Goal: Transaction & Acquisition: Purchase product/service

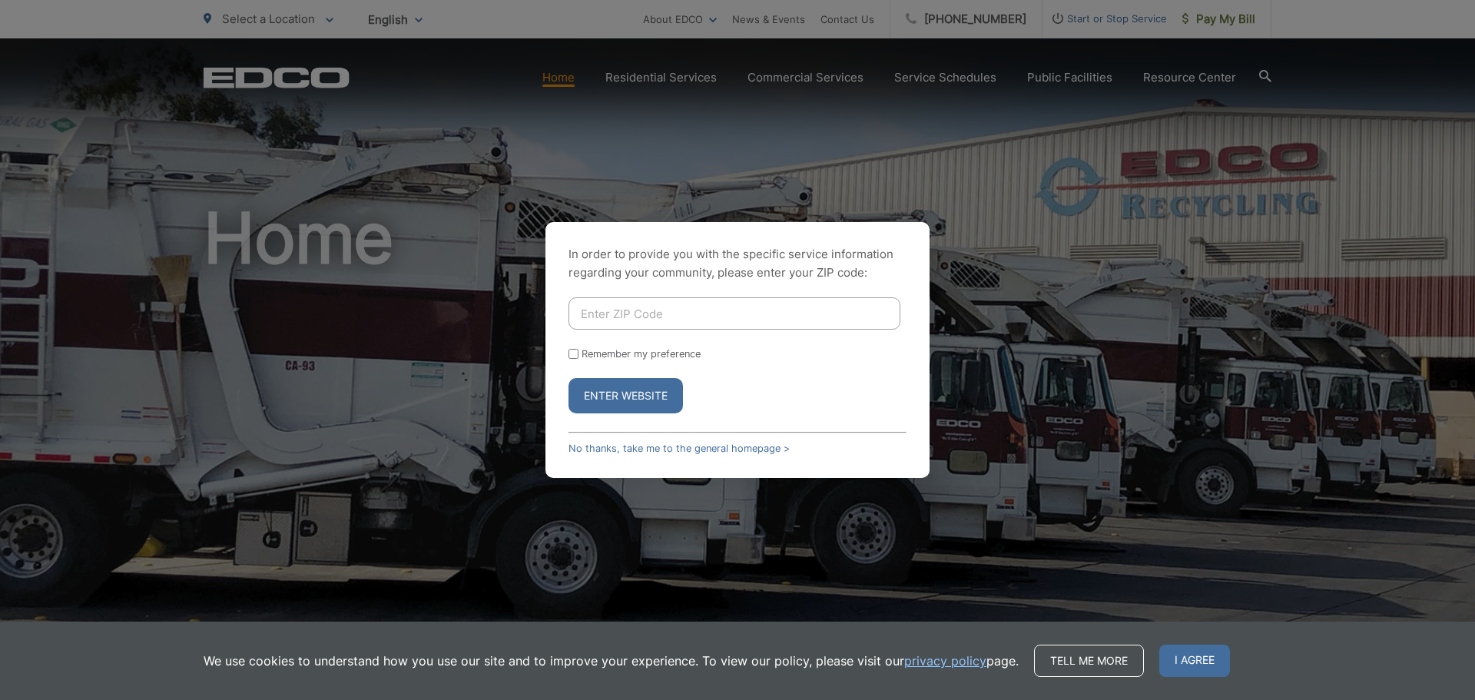
drag, startPoint x: 0, startPoint y: 0, endPoint x: 696, endPoint y: 297, distance: 756.6
click at [696, 297] on div "In order to provide you with the specific service information regarding your co…" at bounding box center [737, 350] width 384 height 256
click at [695, 300] on input "Enter ZIP Code" at bounding box center [735, 313] width 332 height 32
type input "91950"
click at [572, 350] on input "Remember my preference" at bounding box center [574, 354] width 10 height 10
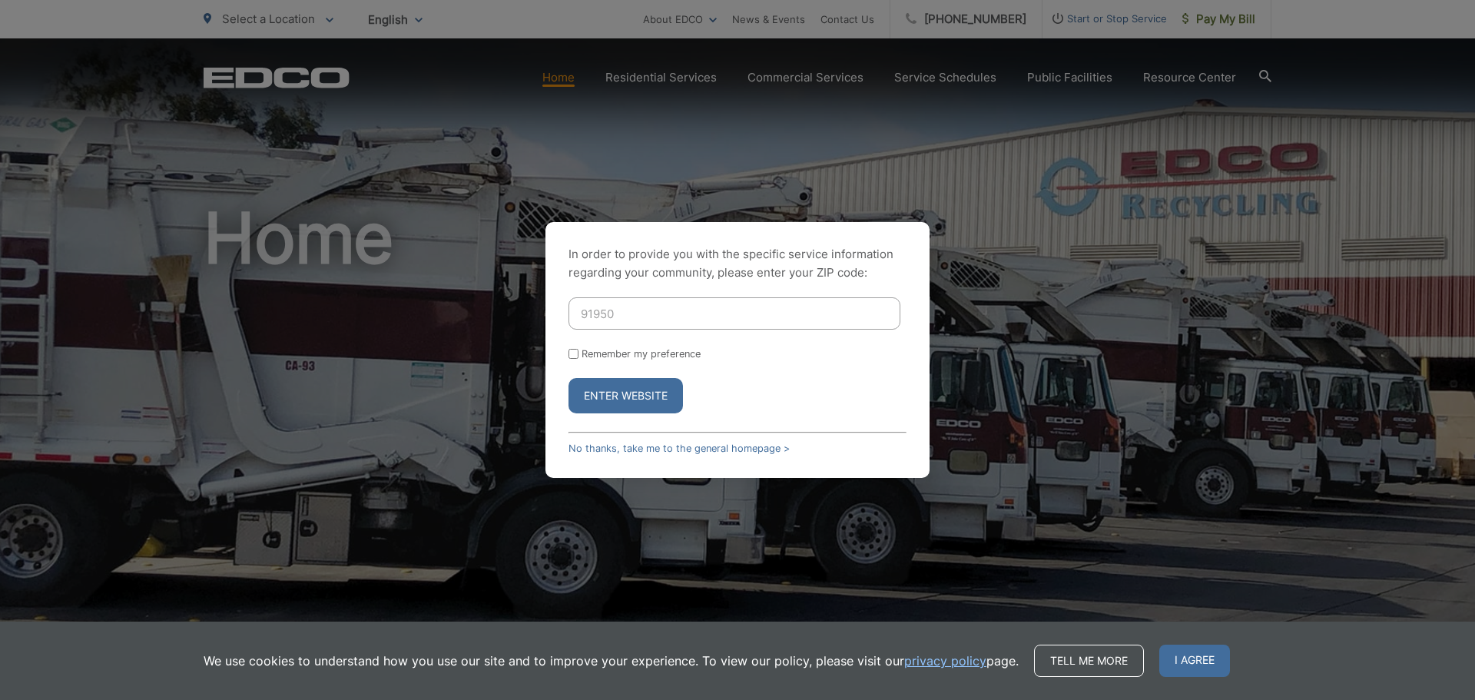
checkbox input "true"
click at [607, 392] on button "Enter Website" at bounding box center [626, 395] width 114 height 35
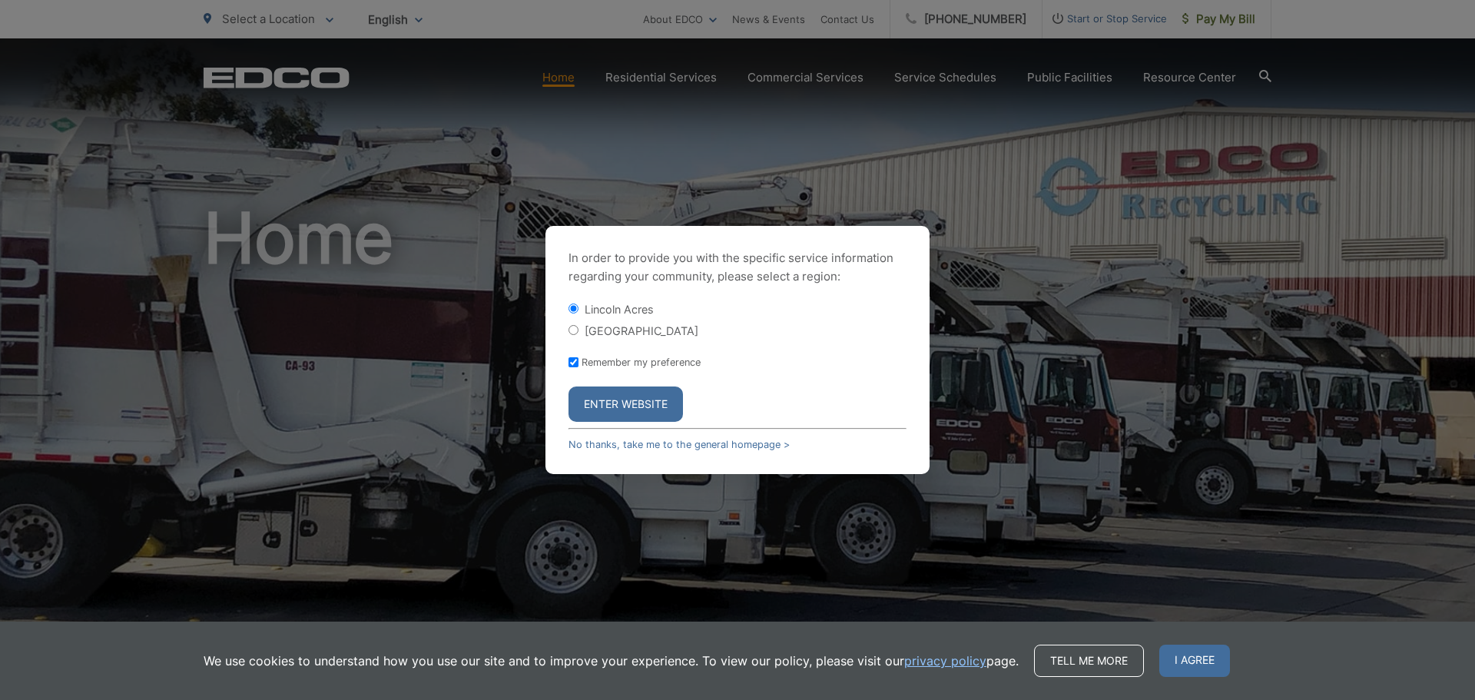
click at [630, 398] on button "Enter Website" at bounding box center [626, 403] width 114 height 35
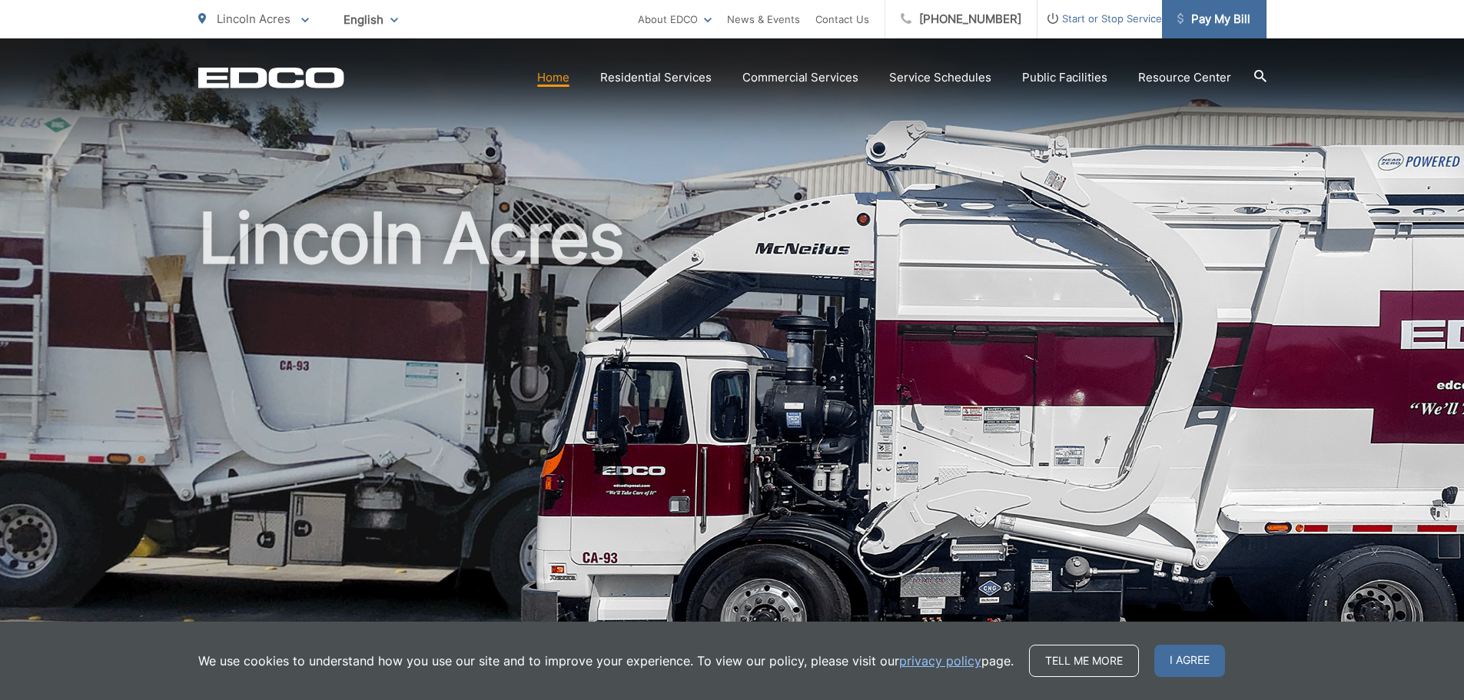
click at [1212, 21] on span "Pay My Bill" at bounding box center [1213, 19] width 73 height 18
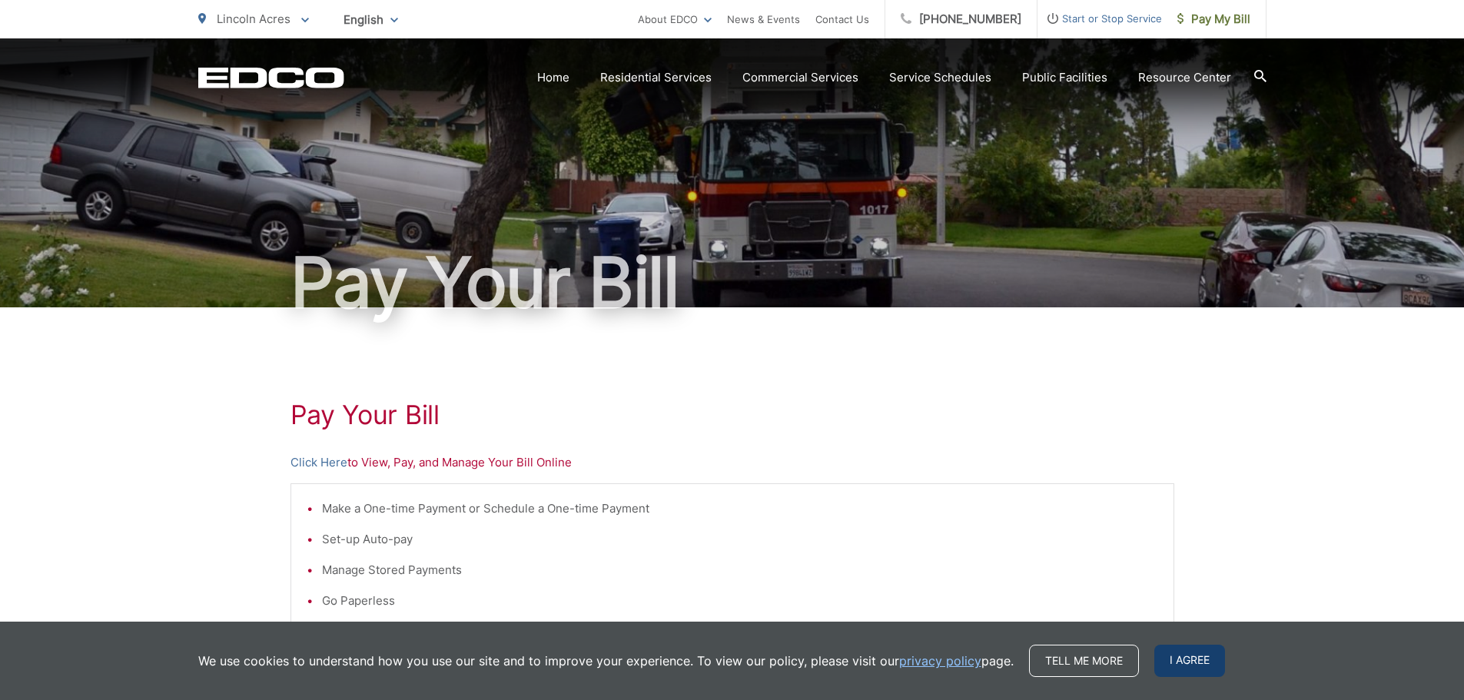
click at [1202, 648] on span "I agree" at bounding box center [1189, 661] width 71 height 32
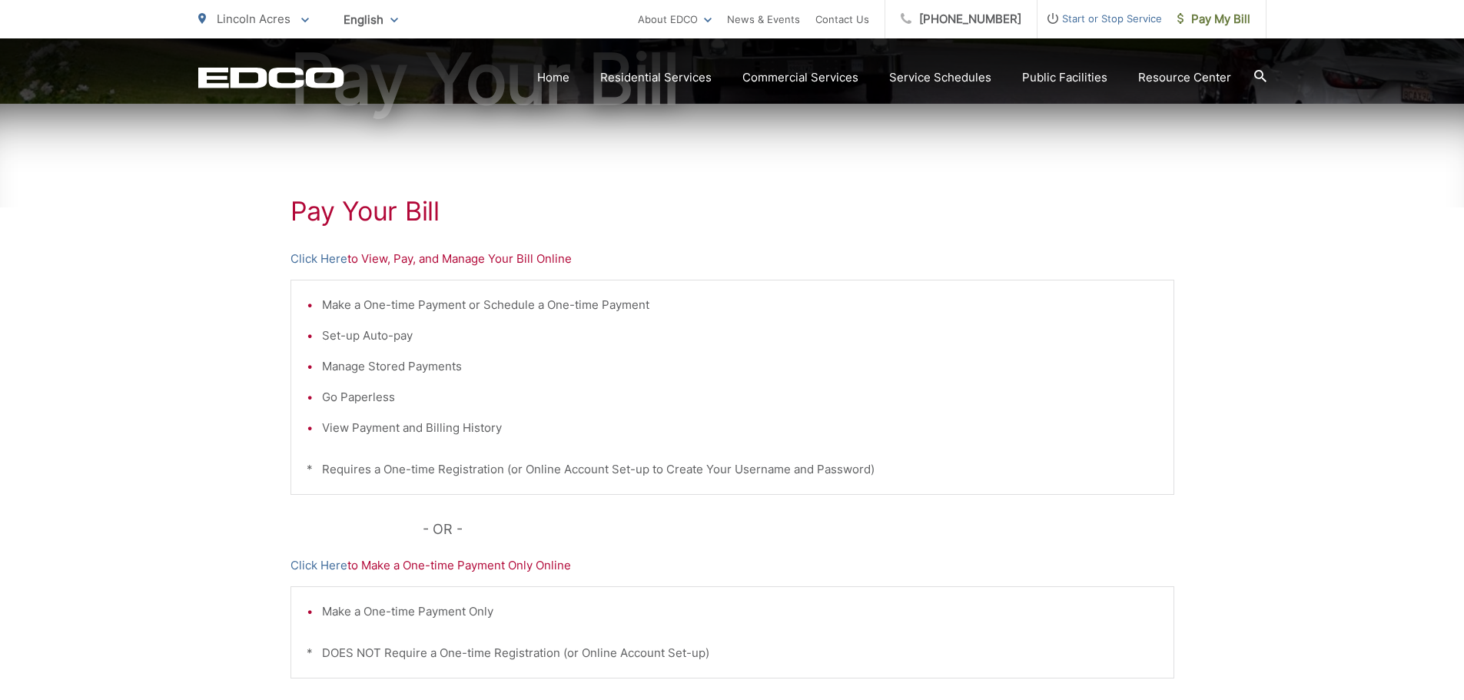
scroll to position [230, 0]
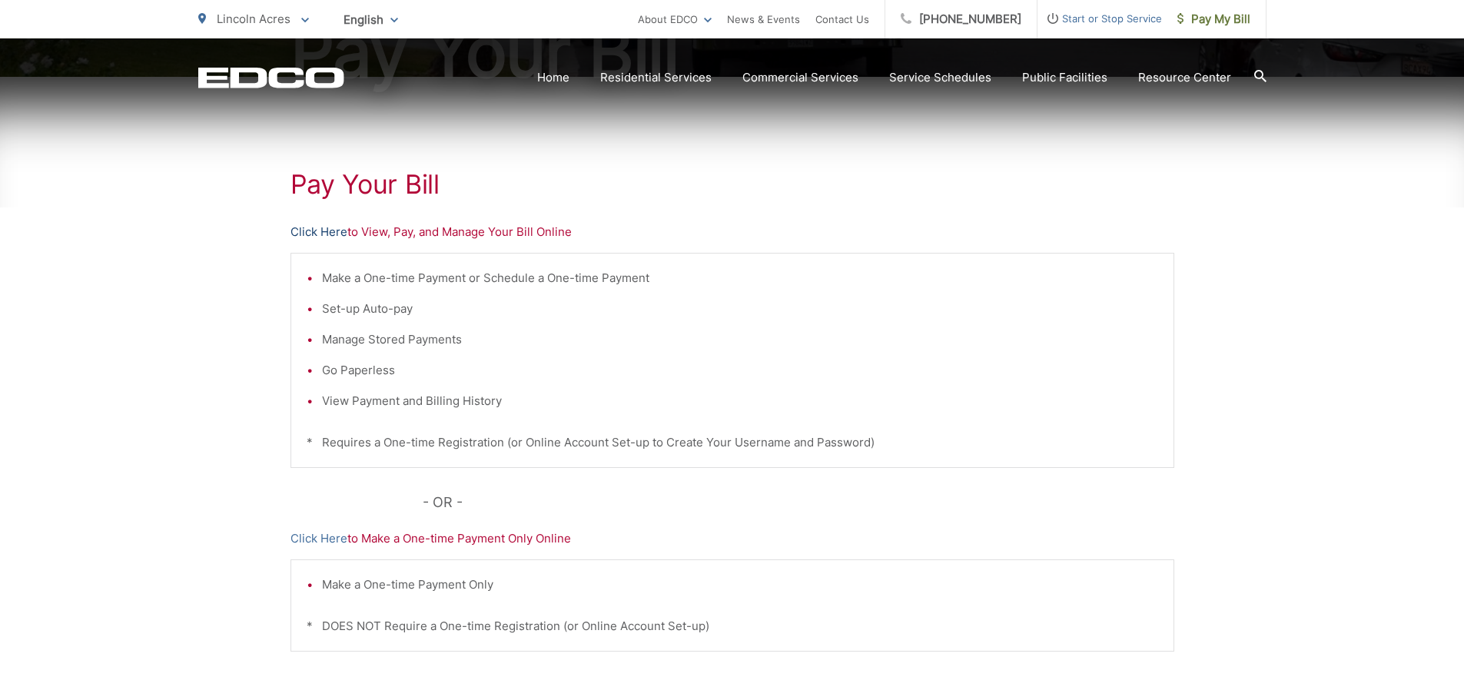
click at [332, 230] on link "Click Here" at bounding box center [318, 232] width 57 height 18
